Goal: Task Accomplishment & Management: Complete application form

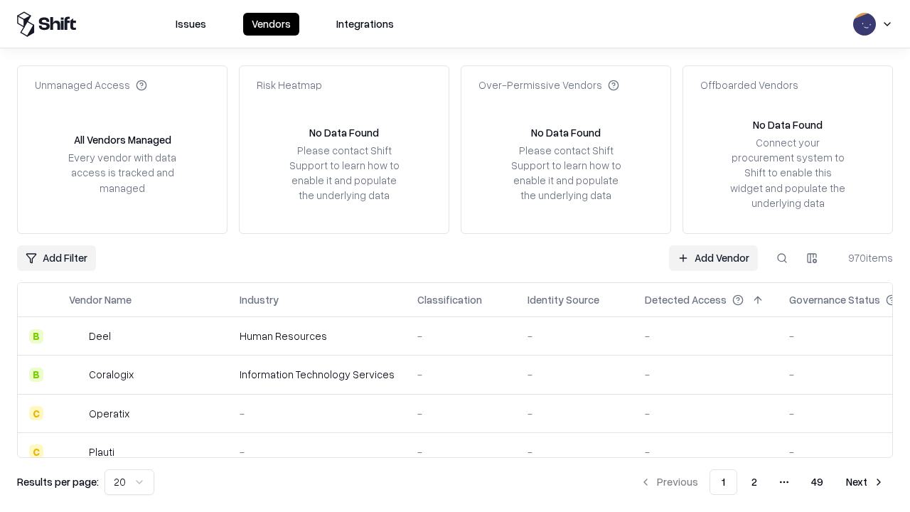
click at [713, 257] on link "Add Vendor" at bounding box center [713, 258] width 89 height 26
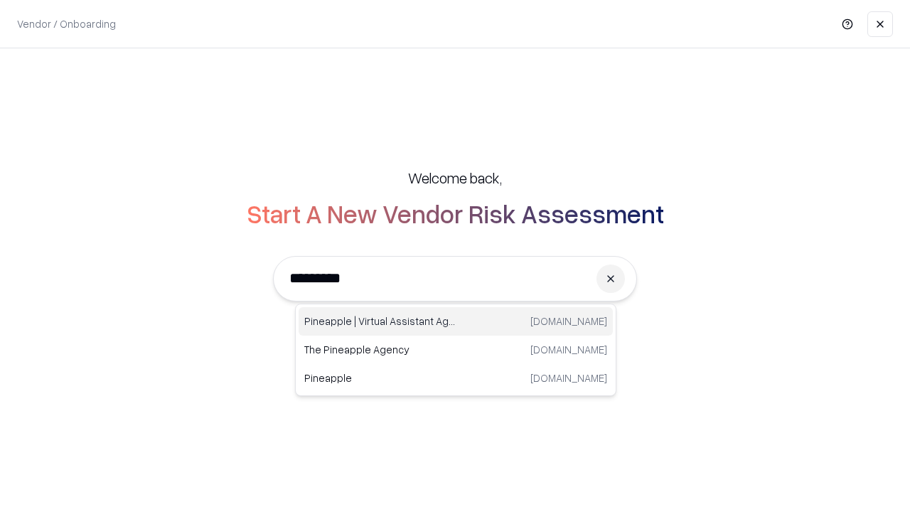
click at [455, 321] on div "Pineapple | Virtual Assistant Agency trypineapple.com" at bounding box center [455, 321] width 314 height 28
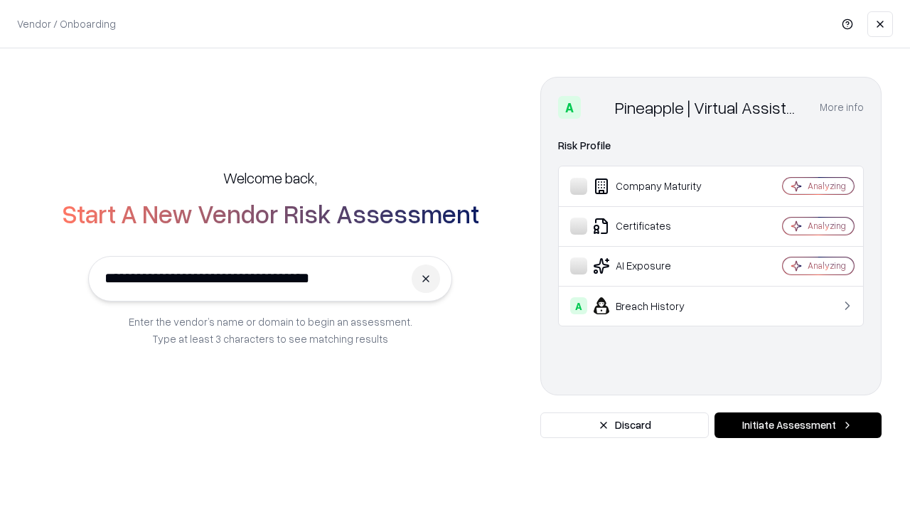
type input "**********"
click at [797, 425] on button "Initiate Assessment" at bounding box center [797, 425] width 167 height 26
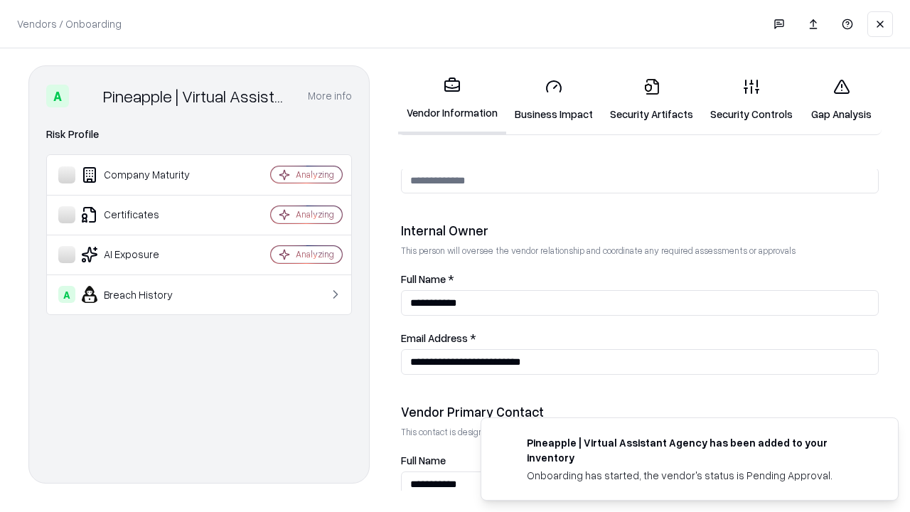
scroll to position [736, 0]
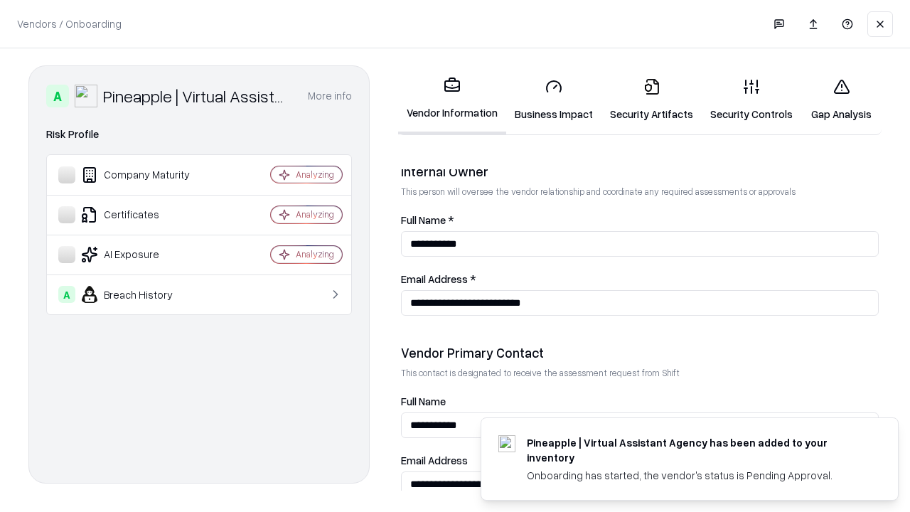
click at [554, 99] on link "Business Impact" at bounding box center [553, 100] width 95 height 66
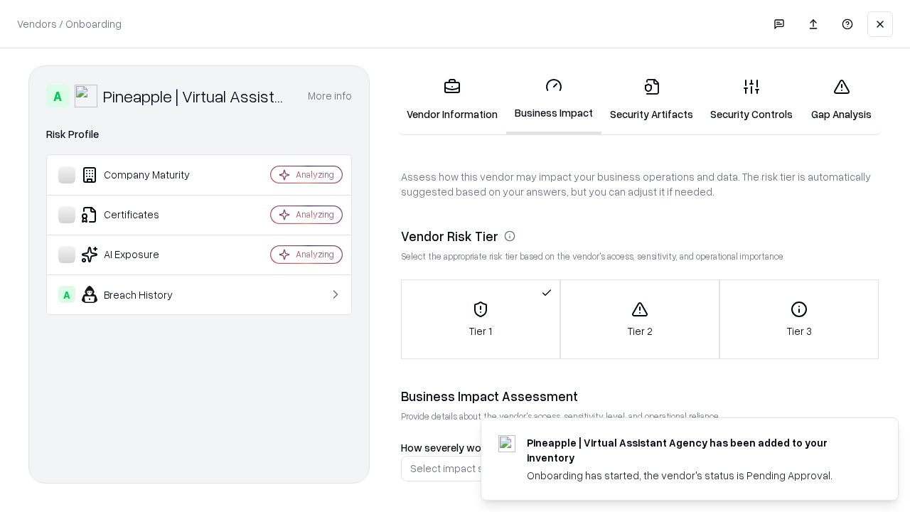
click at [651, 99] on link "Security Artifacts" at bounding box center [651, 100] width 100 height 66
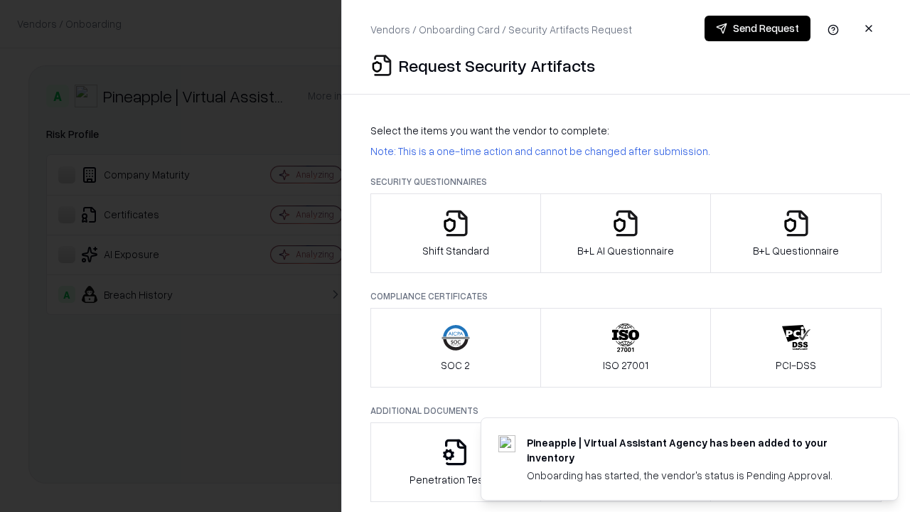
click at [455, 233] on icon "button" at bounding box center [455, 223] width 28 height 28
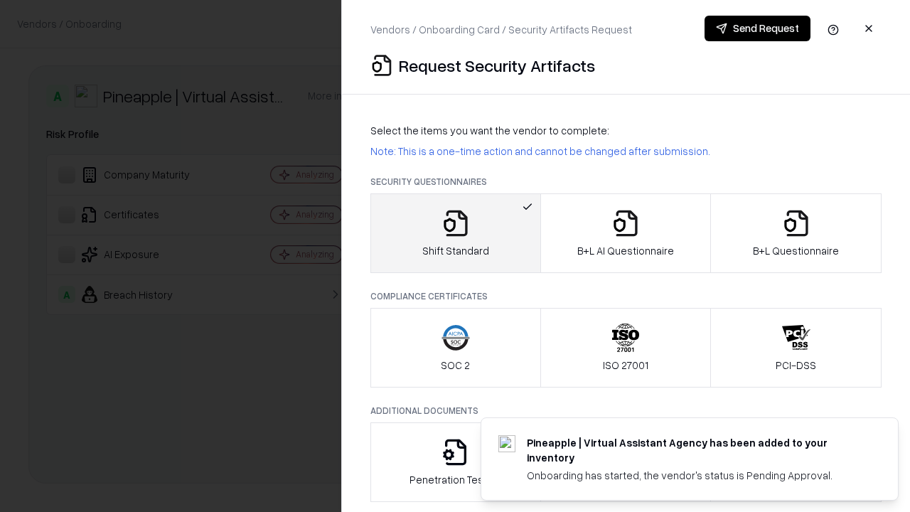
click at [757, 28] on button "Send Request" at bounding box center [757, 29] width 106 height 26
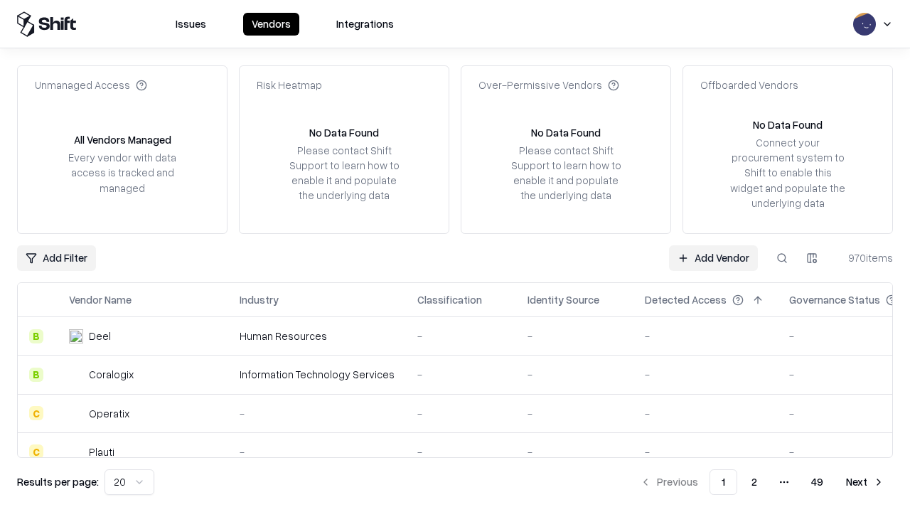
click at [782, 257] on button at bounding box center [782, 258] width 26 height 26
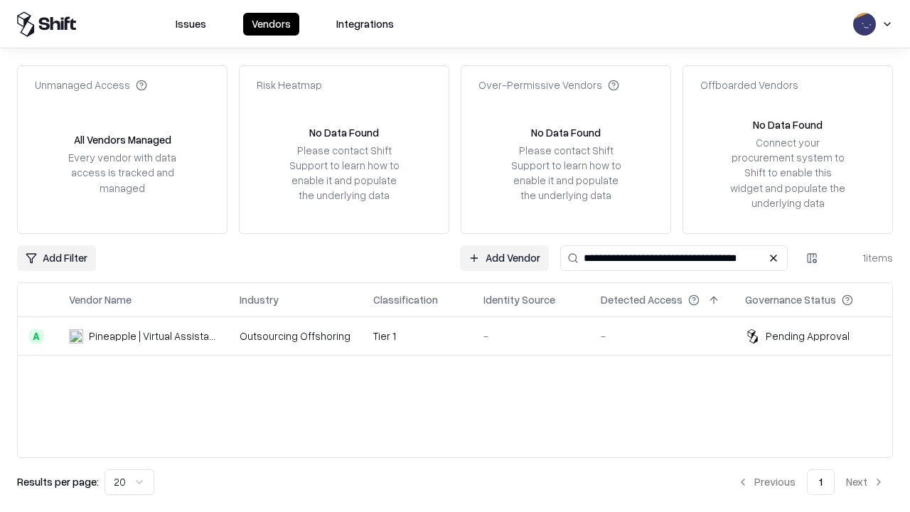
type input "**********"
click at [463, 335] on td "Tier 1" at bounding box center [417, 336] width 110 height 38
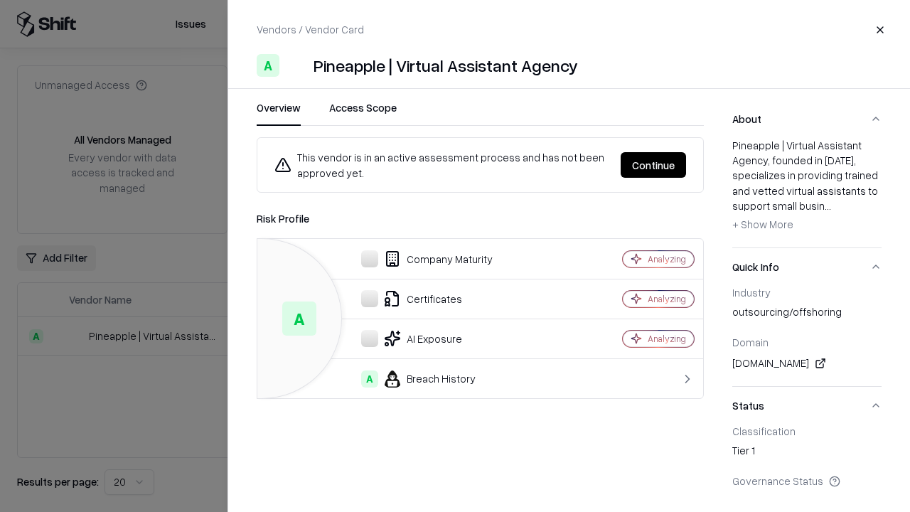
click at [653, 165] on button "Continue" at bounding box center [652, 165] width 65 height 26
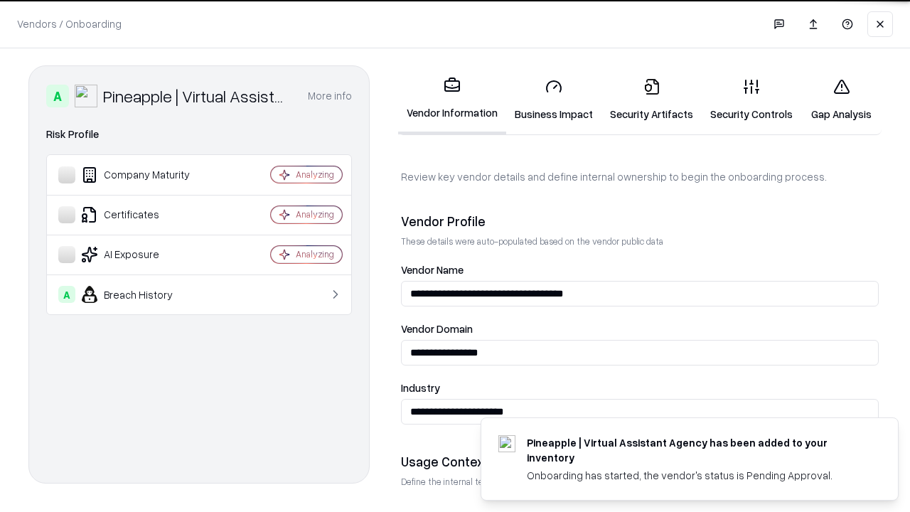
click at [651, 99] on link "Security Artifacts" at bounding box center [651, 100] width 100 height 66
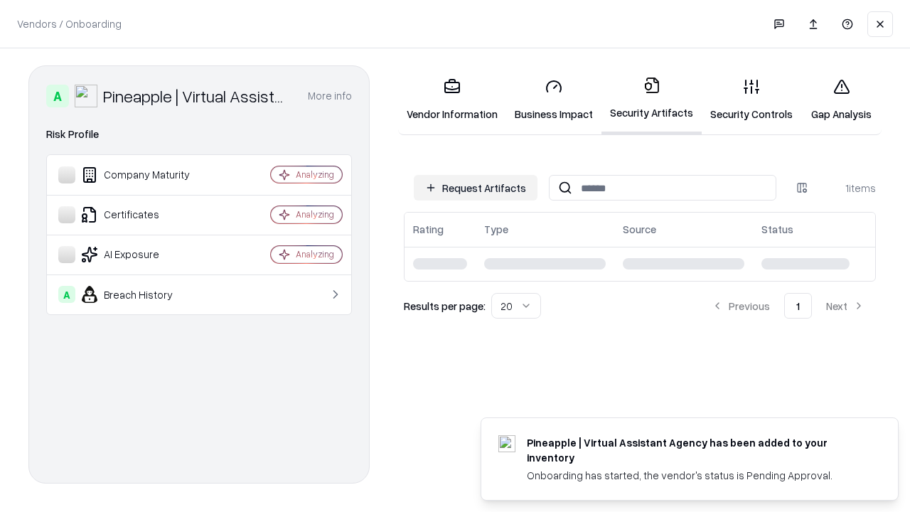
click at [751, 99] on link "Security Controls" at bounding box center [750, 100] width 99 height 66
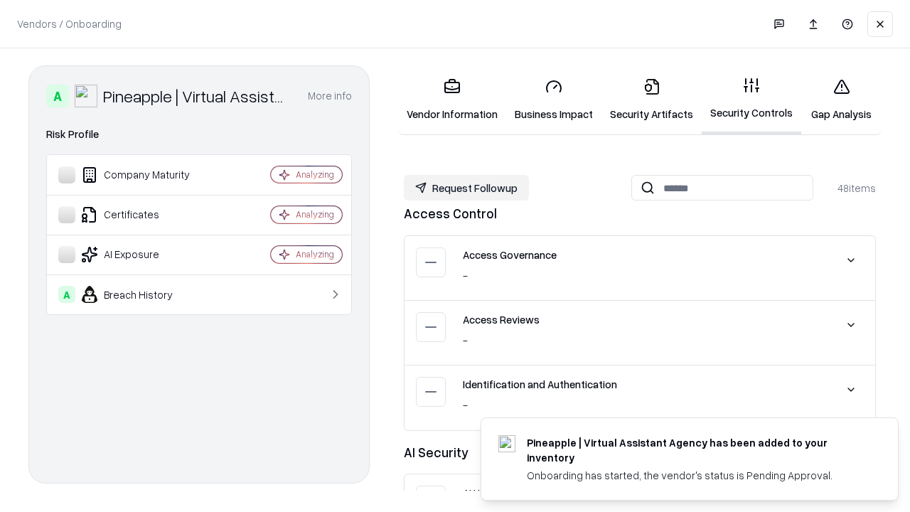
click at [466, 188] on button "Request Followup" at bounding box center [466, 188] width 125 height 26
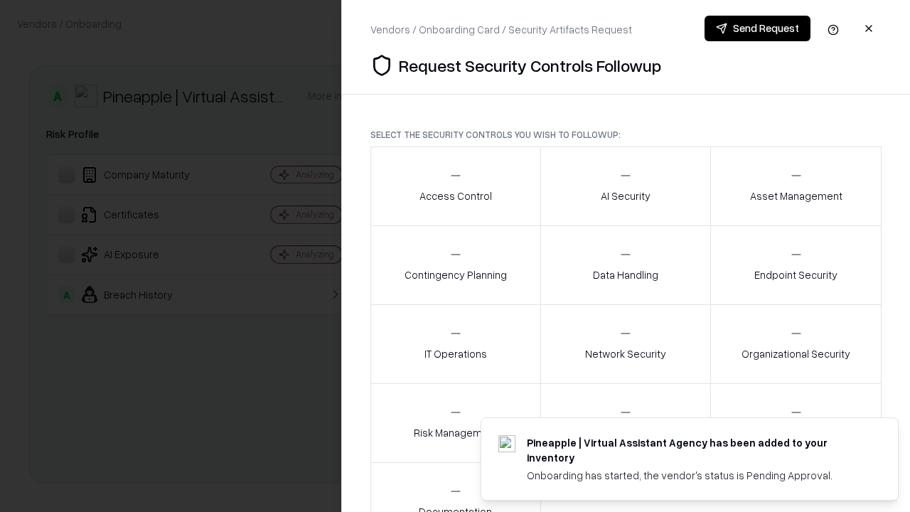
click at [455, 186] on div "Access Control" at bounding box center [455, 185] width 72 height 35
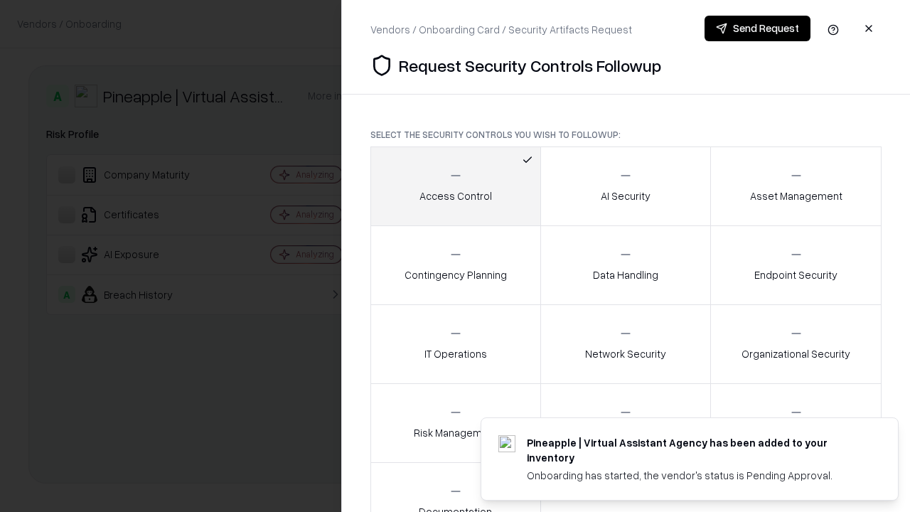
click at [757, 28] on button "Send Request" at bounding box center [757, 29] width 106 height 26
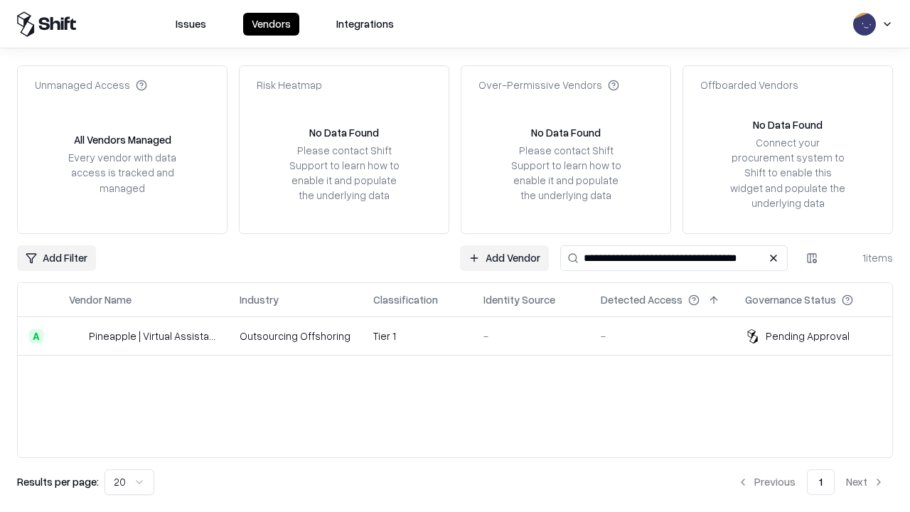
type input "**********"
click at [463, 335] on td "Tier 1" at bounding box center [417, 336] width 110 height 38
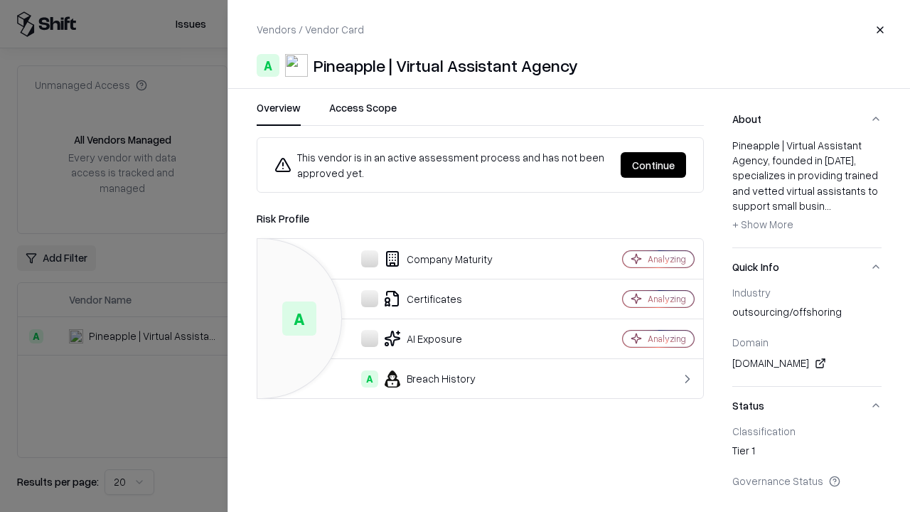
click at [653, 165] on button "Continue" at bounding box center [652, 165] width 65 height 26
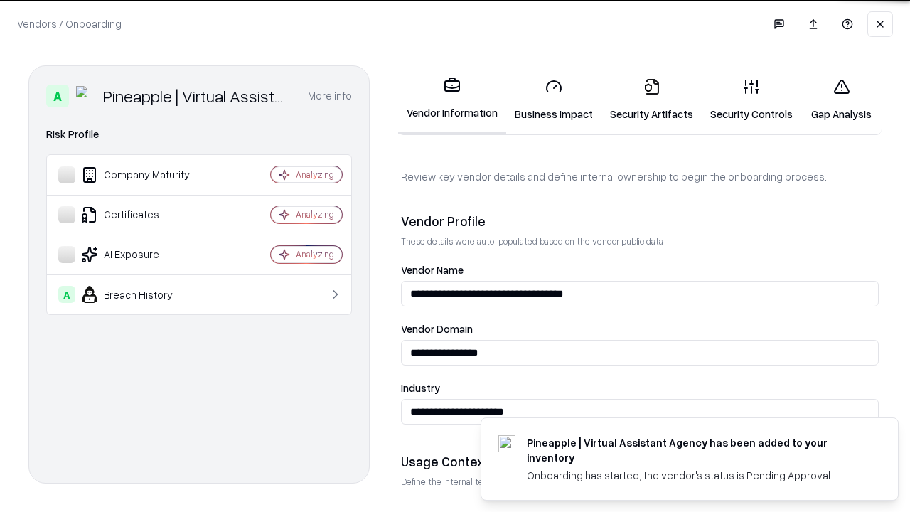
click at [841, 99] on link "Gap Analysis" at bounding box center [841, 100] width 80 height 66
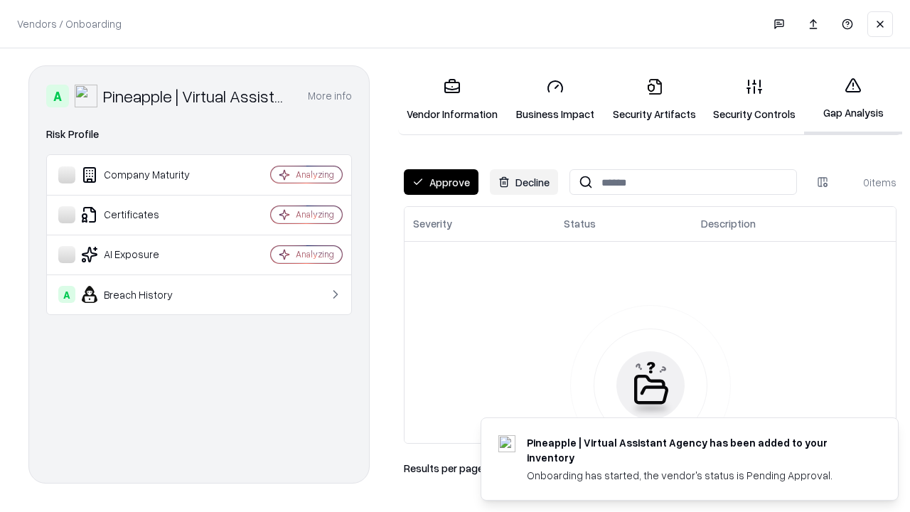
click at [441, 182] on button "Approve" at bounding box center [441, 182] width 75 height 26
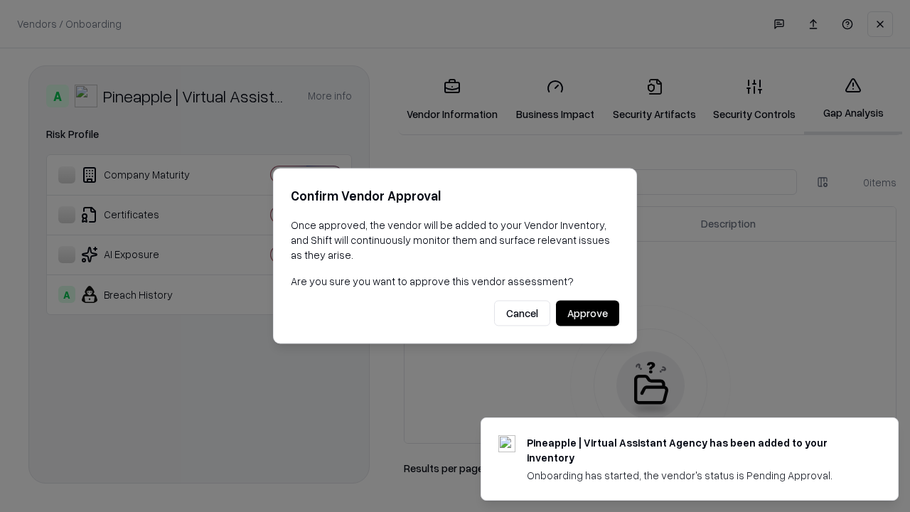
click at [587, 313] on button "Approve" at bounding box center [587, 314] width 63 height 26
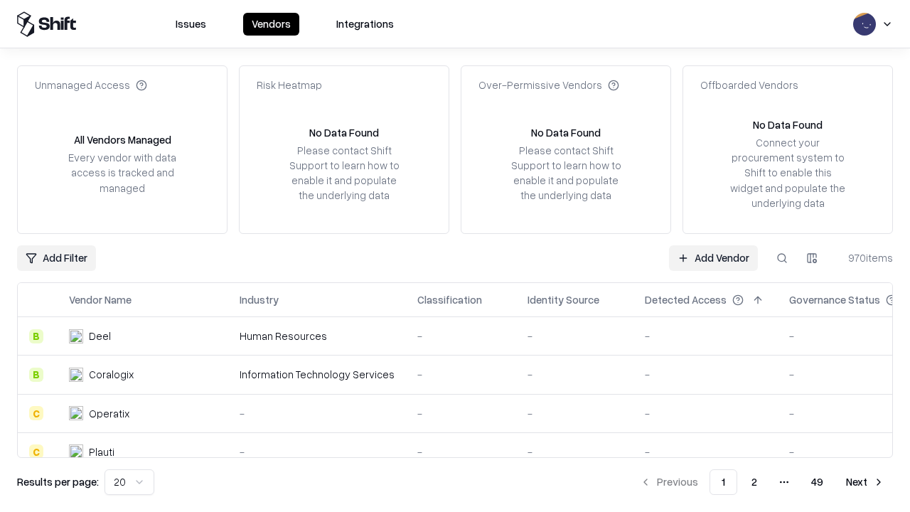
type input "**********"
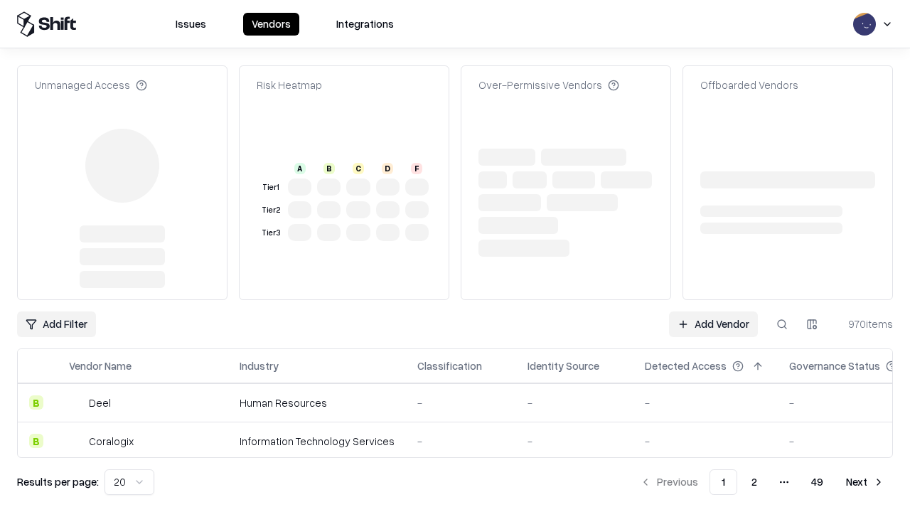
click at [713, 311] on link "Add Vendor" at bounding box center [713, 324] width 89 height 26
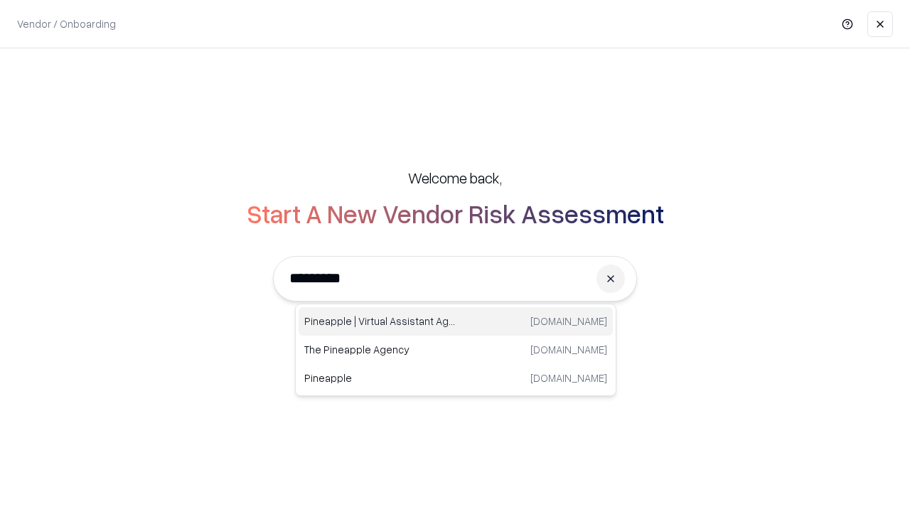
click at [455, 321] on div "Pineapple | Virtual Assistant Agency trypineapple.com" at bounding box center [455, 321] width 314 height 28
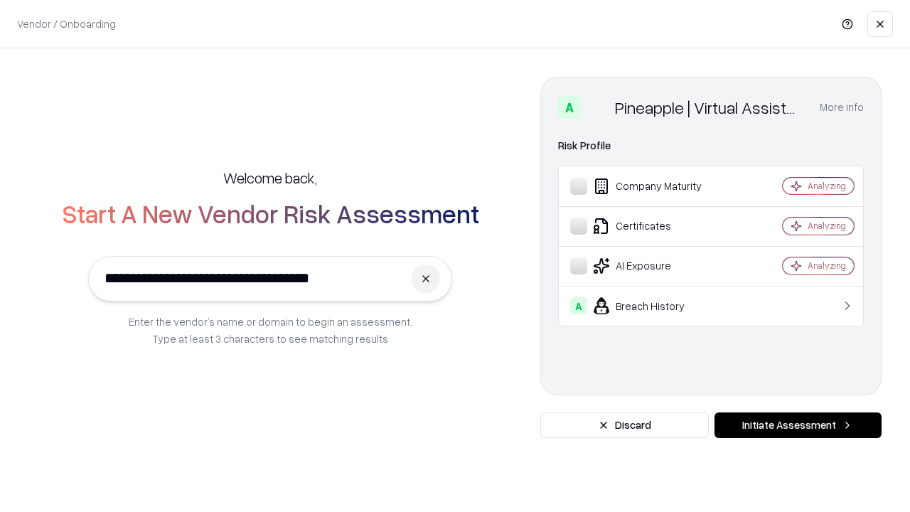
type input "**********"
click at [797, 425] on button "Initiate Assessment" at bounding box center [797, 425] width 167 height 26
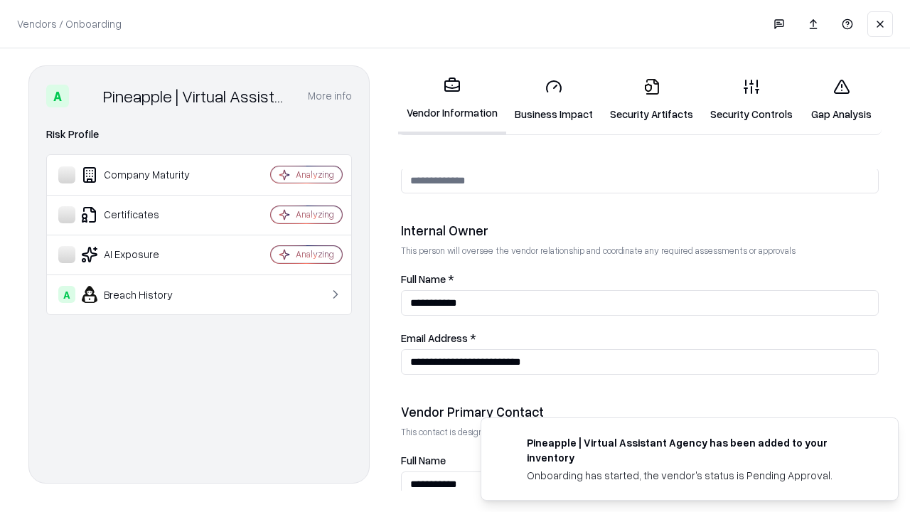
scroll to position [736, 0]
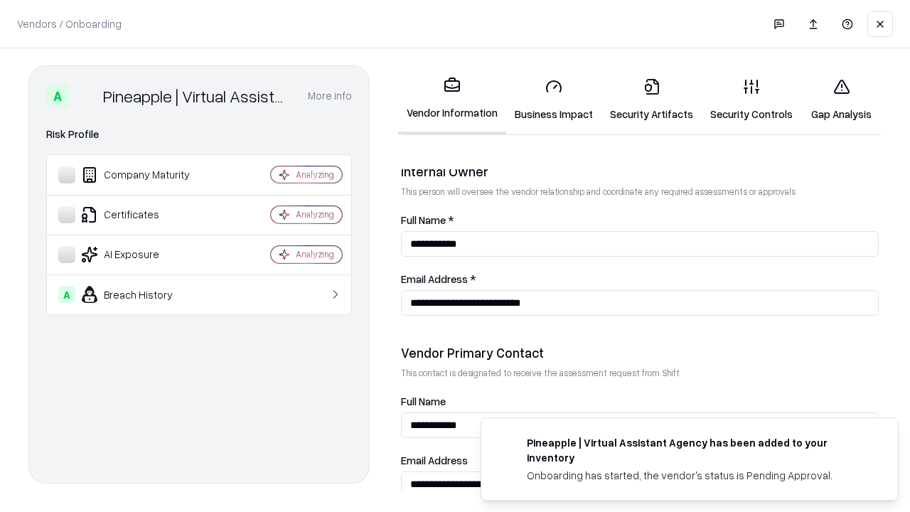
click at [841, 99] on link "Gap Analysis" at bounding box center [841, 100] width 80 height 66
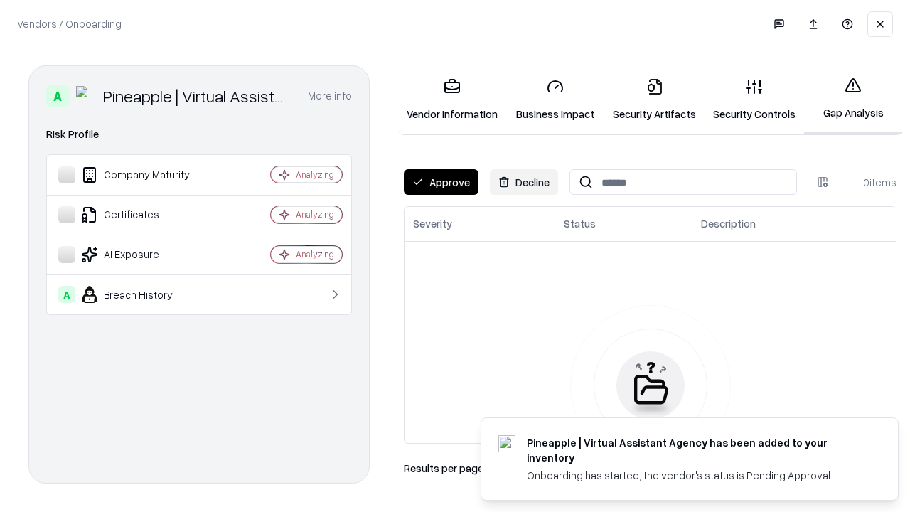
click at [441, 182] on button "Approve" at bounding box center [441, 182] width 75 height 26
